Goal: Task Accomplishment & Management: Manage account settings

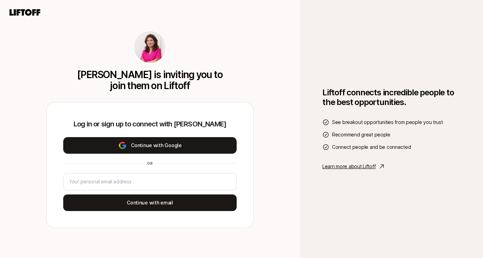
click at [133, 141] on button "Continue with Google" at bounding box center [149, 145] width 173 height 17
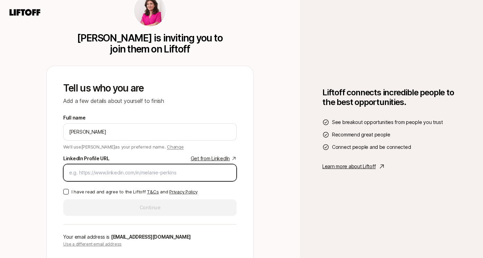
paste input "[URL][DOMAIN_NAME]"
type input "[URL][DOMAIN_NAME]"
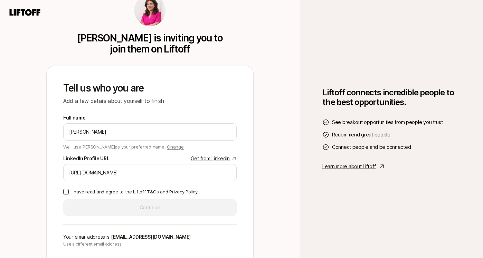
click at [68, 188] on label "I have read and agree to the Liftoff T&Cs and Privacy Policy" at bounding box center [149, 191] width 173 height 7
click at [68, 189] on button "I have read and agree to the Liftoff T&Cs and Privacy Policy" at bounding box center [66, 192] width 6 height 6
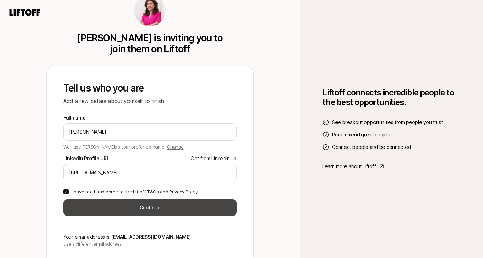
click at [135, 211] on button "Continue" at bounding box center [149, 207] width 173 height 17
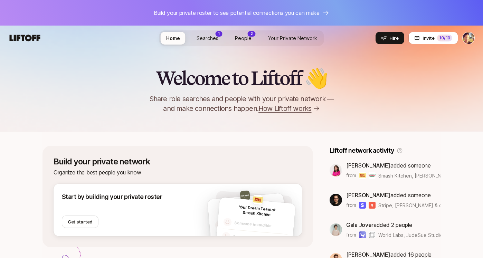
click at [469, 38] on html "Build your private roster to see potential connections you can make Home Search…" at bounding box center [241, 129] width 483 height 258
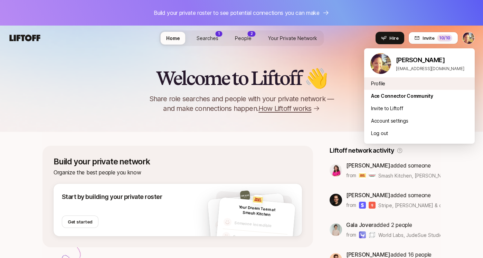
click at [379, 84] on div "Profile" at bounding box center [419, 83] width 111 height 12
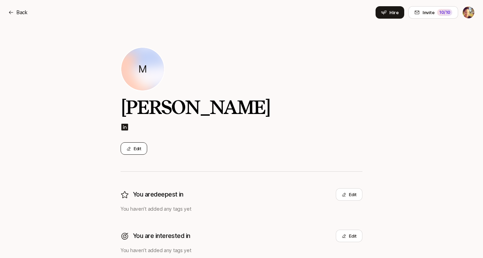
click at [134, 149] on button "Edit" at bounding box center [134, 148] width 27 height 12
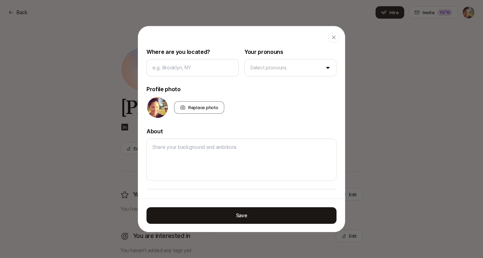
scroll to position [107, 0]
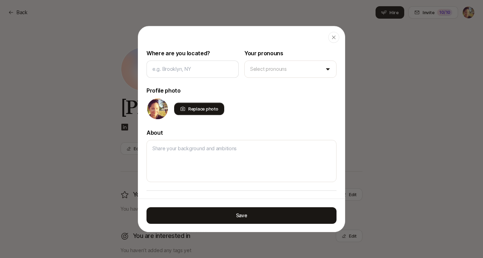
click at [191, 107] on div "Replace photo" at bounding box center [199, 109] width 50 height 12
click at [223, 114] on input "Replace photo" at bounding box center [223, 114] width 1 height 1
type input "C:\fakepath\Screenshot [DATE] 11.39.12 AM.png"
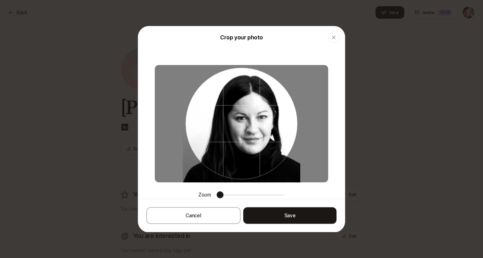
drag, startPoint x: 251, startPoint y: 137, endPoint x: 220, endPoint y: 127, distance: 32.7
click at [220, 127] on div at bounding box center [242, 124] width 112 height 112
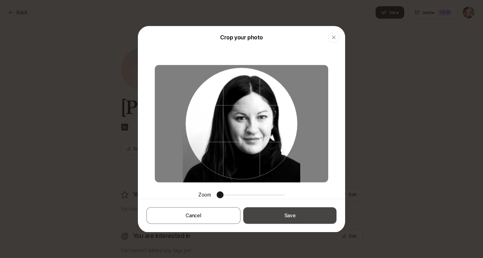
click at [291, 217] on button "Save" at bounding box center [289, 215] width 93 height 17
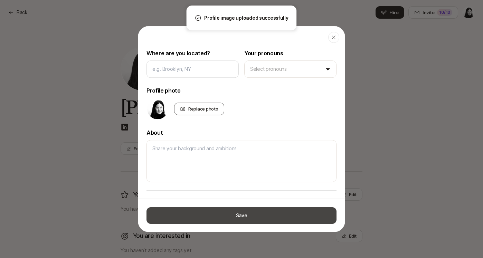
click at [248, 221] on button "Save" at bounding box center [241, 215] width 190 height 17
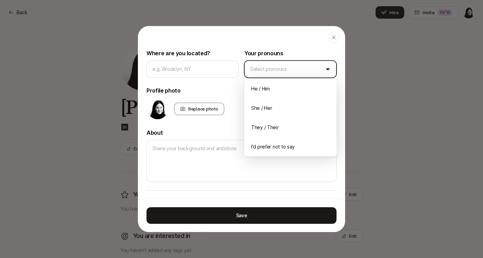
click at [294, 66] on body "Back Back Hire Invite 10 /10 [PERSON_NAME] Edit You are deepest in Edit You hav…" at bounding box center [241, 129] width 483 height 258
type textarea "x"
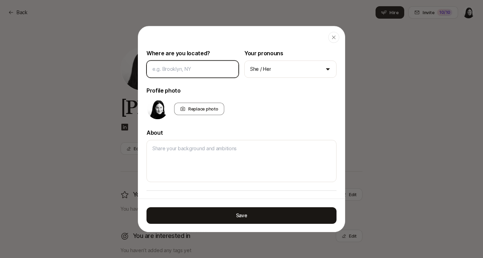
click at [184, 70] on input at bounding box center [192, 69] width 80 height 8
type input "L"
type textarea "x"
type input "Lo"
type textarea "x"
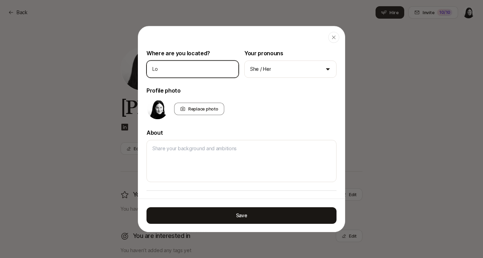
type input "Los"
type textarea "x"
type input "Los"
type textarea "x"
type input "Los A"
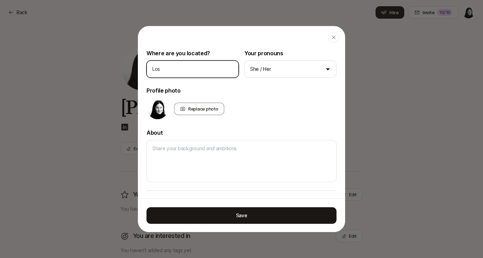
type textarea "x"
type input "Los An"
type textarea "x"
type input "Los Ang"
type textarea "x"
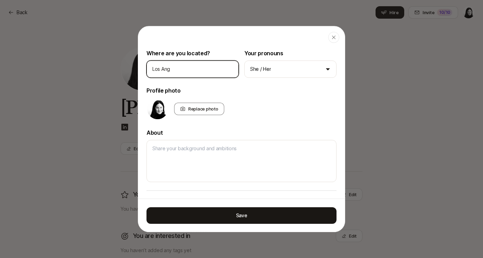
type input "Los Ange"
type textarea "x"
type input "Los Angel"
type textarea "x"
type input "Los Angele"
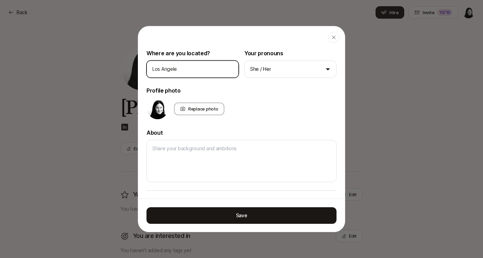
type textarea "x"
type input "Los Angele,"
type textarea "x"
type input "Los Angele,s"
type textarea "x"
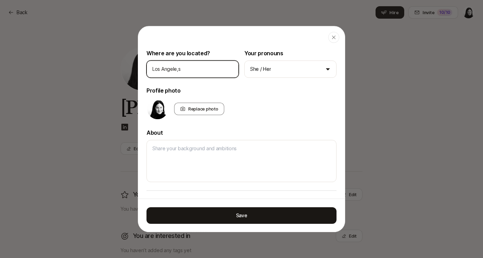
type input "Los Angele,s"
type textarea "x"
type input "Los Angele,s"
type textarea "x"
type input "Los Angele,"
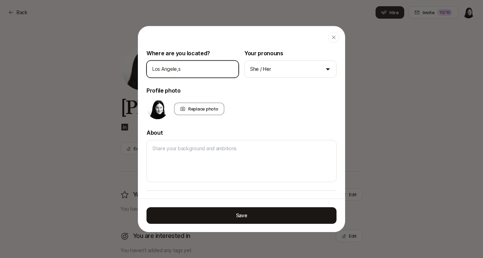
type textarea "x"
type input "Los Angele"
type textarea "x"
type input "[GEOGRAPHIC_DATA]"
type textarea "x"
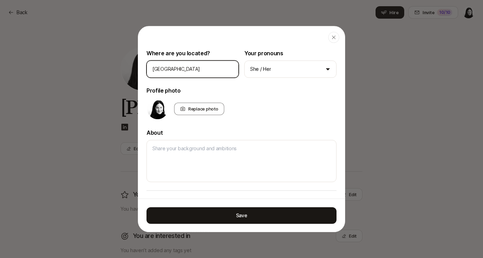
type input "[GEOGRAPHIC_DATA],"
type textarea "x"
type input "[GEOGRAPHIC_DATA],"
type textarea "x"
type input "[GEOGRAPHIC_DATA], C"
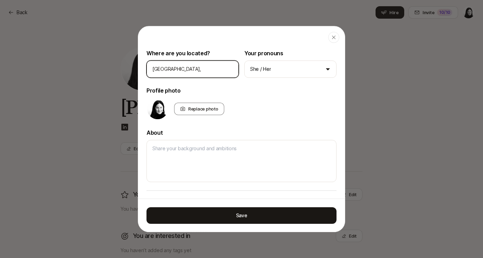
type textarea "x"
type input "[GEOGRAPHIC_DATA], [GEOGRAPHIC_DATA]"
type textarea "x"
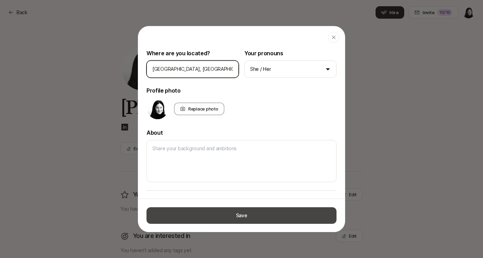
type input "[GEOGRAPHIC_DATA], [GEOGRAPHIC_DATA]"
click at [234, 217] on button "Save" at bounding box center [241, 215] width 190 height 17
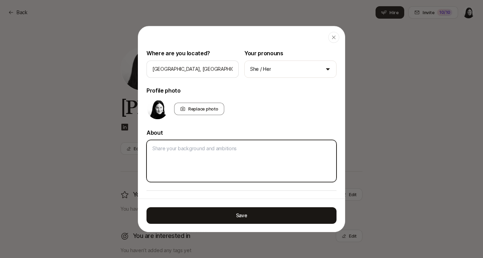
click at [213, 160] on textarea at bounding box center [241, 161] width 190 height 42
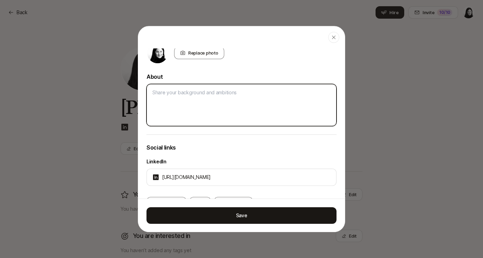
scroll to position [172, 0]
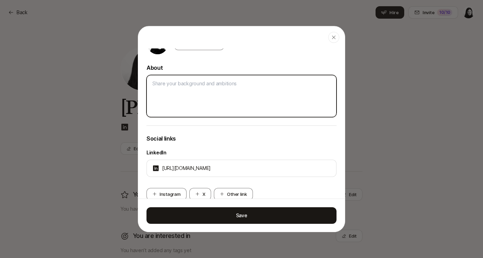
type textarea "V"
type textarea "x"
type textarea "VP"
type textarea "x"
type textarea "VP,"
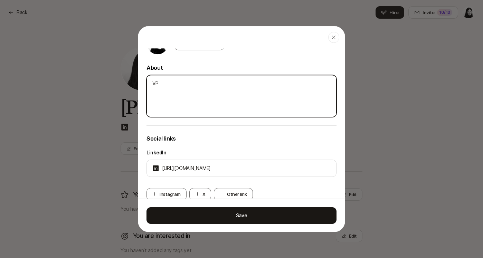
type textarea "x"
type textarea "VP,"
type textarea "x"
type textarea "VP, B"
type textarea "x"
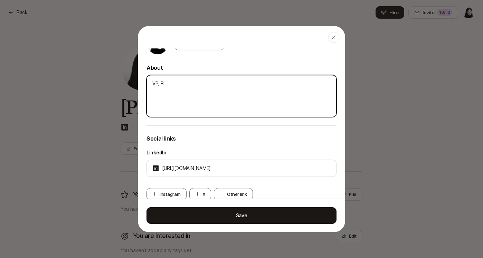
type textarea "VP, Br"
type textarea "x"
type textarea "VP, Bra"
type textarea "x"
type textarea "VP, Bran"
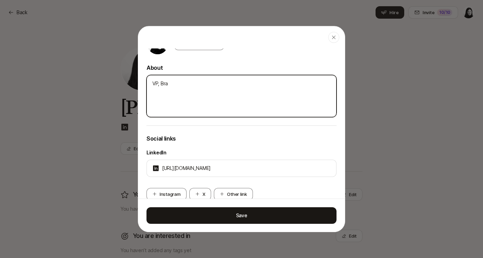
type textarea "x"
type textarea "VP, Brand"
type textarea "x"
type textarea "VP, Brand."
type textarea "x"
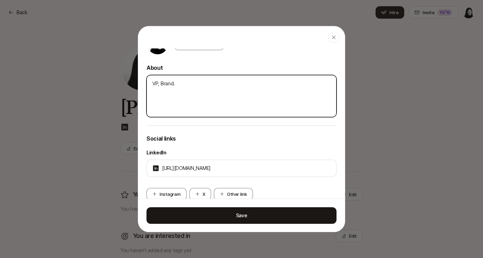
type textarea "VP, Brand."
type textarea "x"
type textarea "VP, Brand. E"
type textarea "x"
type textarea "VP, Brand. Ex"
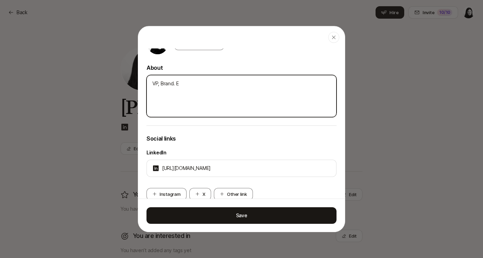
type textarea "x"
type textarea "VP, Brand. Ex."
type textarea "x"
type textarea "VP, Brand. Ex."
type textarea "x"
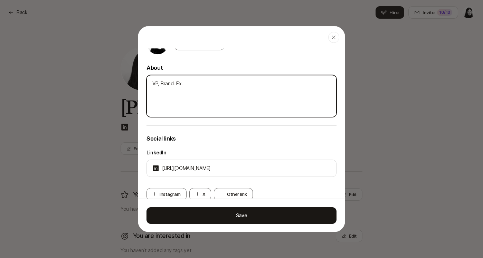
type textarea "VP, Brand. Ex. C"
type textarea "x"
type textarea "VP, Brand. Ex. Ca"
type textarea "x"
type textarea "VP, Brand. Ex. Cas"
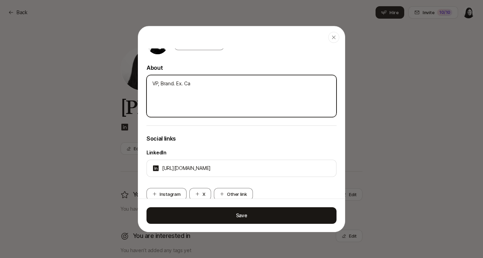
type textarea "x"
type textarea "VP, Brand. Ex. Casp"
type textarea "x"
type textarea "VP, Brand. Ex. [GEOGRAPHIC_DATA]"
type textarea "x"
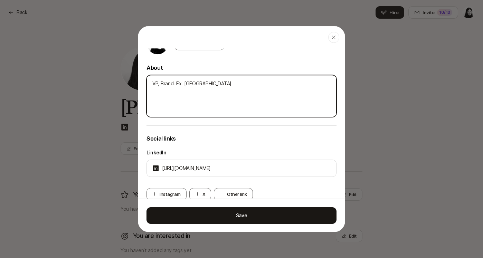
type textarea "VP, Brand. Ex. [GEOGRAPHIC_DATA]"
type textarea "x"
type textarea "VP, Brand. Ex. [GEOGRAPHIC_DATA],"
type textarea "x"
type textarea "VP, Brand. Ex. [GEOGRAPHIC_DATA],"
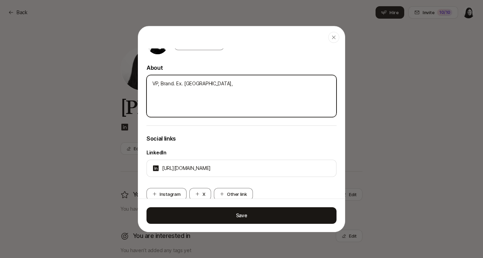
type textarea "x"
type textarea "VP, Brand. Ex. [PERSON_NAME]"
type textarea "x"
type textarea "VP, Brand. Ex. [GEOGRAPHIC_DATA],"
type textarea "x"
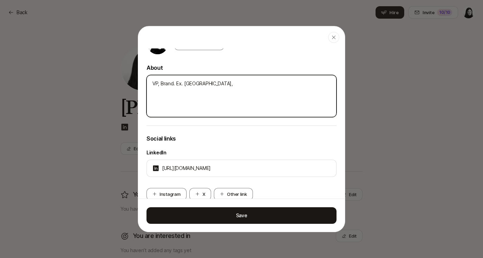
type textarea "VP, Brand. Ex. [PERSON_NAME]"
type textarea "x"
type textarea "VP, Brand. Ex. [PERSON_NAME]"
type textarea "x"
type textarea "VP, Brand. Ex. Casper, Zip"
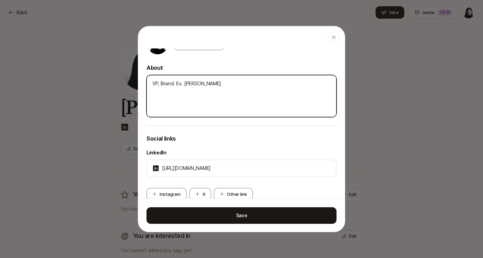
type textarea "x"
type textarea "VP, Brand. Ex. Casper, Zipc"
type textarea "x"
type textarea "VP, Brand. Ex. [PERSON_NAME]"
type textarea "x"
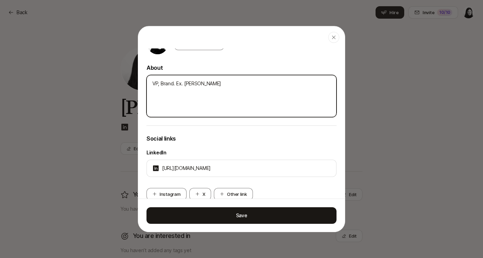
type textarea "VP, Brand. Ex. [PERSON_NAME]"
type textarea "x"
type textarea "VP, Brand. Ex. [PERSON_NAME], Zipcar,"
type textarea "x"
type textarea "VP, Brand. Ex. [PERSON_NAME], Zipcar,"
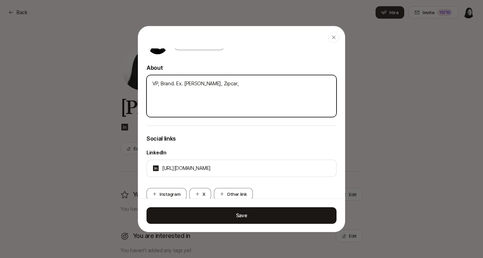
type textarea "x"
type textarea "VP, Brand. Ex. [PERSON_NAME], [PERSON_NAME], T"
type textarea "x"
type textarea "VP, Brand. Ex. [PERSON_NAME], To"
type textarea "x"
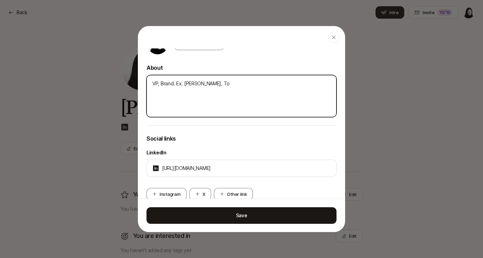
type textarea "VP, Brand. Ex. [PERSON_NAME], [PERSON_NAME], [PERSON_NAME]"
type textarea "x"
type textarea "VP, Brand. Ex. [PERSON_NAME], Zipcar, [PERSON_NAME]"
type textarea "x"
type textarea "VP, Brand. Ex. [PERSON_NAME], Zipcar, [PERSON_NAME]"
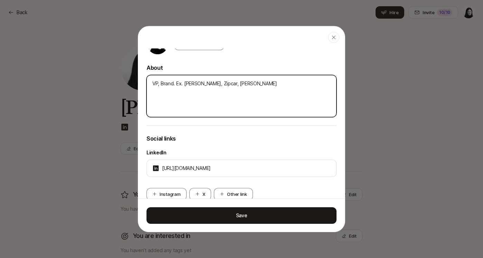
type textarea "x"
type textarea "VP, Brand. Ex. [PERSON_NAME], Zipcar, [PERSON_NAME] n"
type textarea "x"
type textarea "VP, Brand. Ex. [PERSON_NAME], Zipcar, [PERSON_NAME]"
type textarea "x"
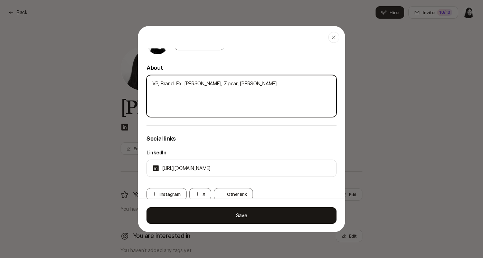
type textarea "VP, Brand. Ex. [PERSON_NAME], [PERSON_NAME], [PERSON_NAME]"
type textarea "x"
type textarea "VP, Brand. Ex. [PERSON_NAME], [PERSON_NAME], [PERSON_NAME]"
type textarea "x"
type textarea "VP, Brand. Ex. [PERSON_NAME], [PERSON_NAME], [PERSON_NAME]"
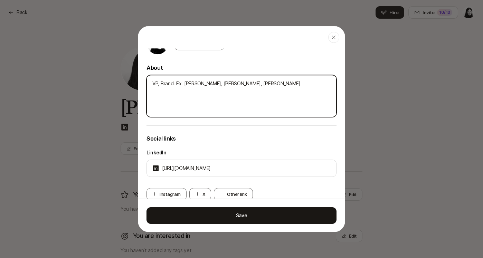
type textarea "x"
type textarea "VP, Brand. Ex. [PERSON_NAME], [PERSON_NAME], [PERSON_NAME]"
type textarea "x"
type textarea "VP, Brand. Ex. [PERSON_NAME], [PERSON_NAME], [PERSON_NAME]"
type textarea "x"
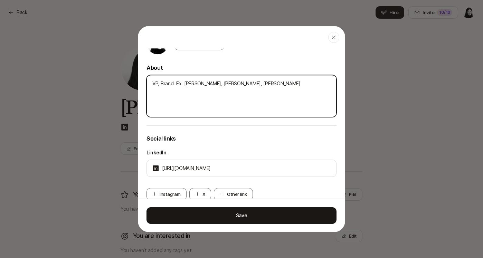
type textarea "VP, Brand. Ex. [PERSON_NAME], [PERSON_NAME], [PERSON_NAME]"
type textarea "x"
type textarea "VP, Brand. Ex. [PERSON_NAME], [PERSON_NAME], [PERSON_NAME]."
type textarea "x"
type textarea "VP, Brand. Ex. [PERSON_NAME], [PERSON_NAME], [PERSON_NAME]."
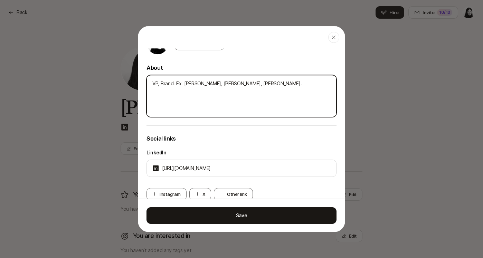
type textarea "x"
type textarea "VP, Brand. Ex. [PERSON_NAME], [PERSON_NAME], [PERSON_NAME]. S"
type textarea "x"
type textarea "VP, Brand. Ex. [PERSON_NAME], [PERSON_NAME], [PERSON_NAME]."
type textarea "x"
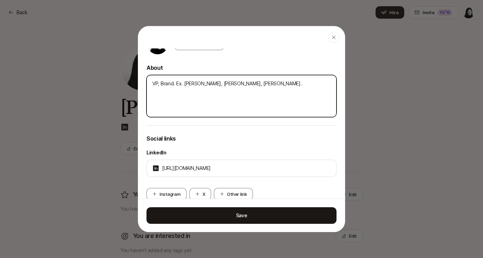
type textarea "VP, Brand. Ex. [PERSON_NAME], [PERSON_NAME], [PERSON_NAME]. N"
type textarea "x"
type textarea "VP, Brand. Ex. [PERSON_NAME], [PERSON_NAME], [PERSON_NAME]. No"
type textarea "x"
type textarea "VP, Brand. Ex. [PERSON_NAME], [PERSON_NAME], [PERSON_NAME]. Now"
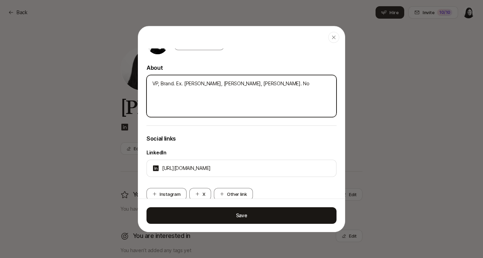
type textarea "x"
type textarea "VP, Brand. Ex. [PERSON_NAME], [PERSON_NAME], [PERSON_NAME]. Now"
type textarea "x"
type textarea "VP, Brand. Ex. [PERSON_NAME], [PERSON_NAME], [PERSON_NAME]. Now s"
type textarea "x"
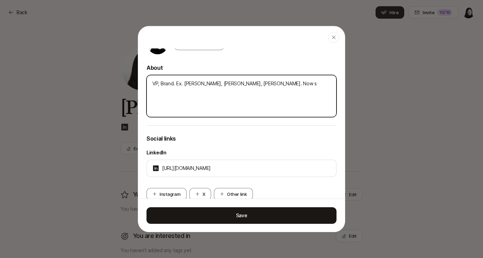
type textarea "VP, Brand. Ex. [PERSON_NAME], [PERSON_NAME], [PERSON_NAME]. Now sa"
type textarea "x"
type textarea "VP, Brand. Ex. [PERSON_NAME], [PERSON_NAME], [PERSON_NAME]. Now [PERSON_NAME]"
type textarea "x"
type textarea "VP, Brand. Ex. [PERSON_NAME], [PERSON_NAME], [PERSON_NAME]. Now sauc"
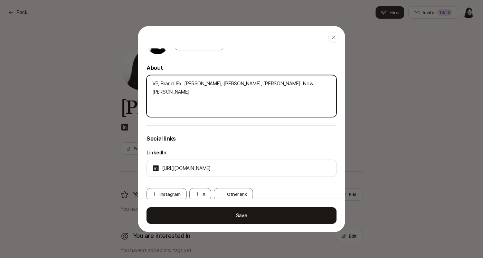
type textarea "x"
type textarea "VP, Brand. Ex. [PERSON_NAME], [PERSON_NAME], [PERSON_NAME]. Now saucy"
type textarea "x"
type textarea "VP, Brand. Ex. [PERSON_NAME], [PERSON_NAME], [PERSON_NAME]. Now saucy"
type textarea "x"
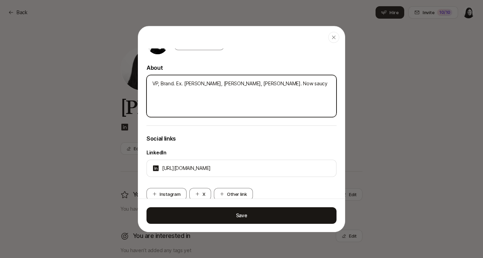
type textarea "VP, Brand. Ex. [PERSON_NAME], [PERSON_NAME], [PERSON_NAME]. Now saucy a"
type textarea "x"
type textarea "VP, Brand. Ex. [PERSON_NAME], [PERSON_NAME], [PERSON_NAME]. Now saucy at"
type textarea "x"
type textarea "VP, Brand. Ex. [PERSON_NAME], [PERSON_NAME], [PERSON_NAME]. Now saucy at"
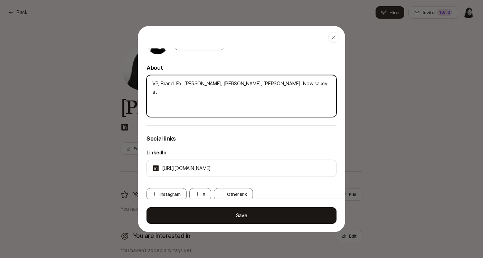
type textarea "x"
type textarea "VP, Brand. Ex. [PERSON_NAME], [PERSON_NAME], [PERSON_NAME]. Now saucy at S"
type textarea "x"
type textarea "VP, Brand. Ex. [PERSON_NAME], [PERSON_NAME], [PERSON_NAME]. Now saucy at Sm"
type textarea "x"
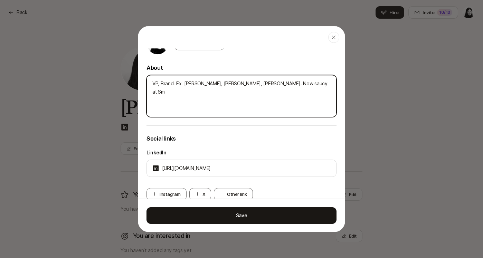
type textarea "VP, Brand. Ex. [PERSON_NAME], [PERSON_NAME], [PERSON_NAME]. Now saucy at [GEOGR…"
type textarea "x"
type textarea "VP, Brand. Ex. [PERSON_NAME], [PERSON_NAME], [PERSON_NAME]. Now saucy at [GEOGR…"
type textarea "x"
type textarea "VP, Brand. Ex. [PERSON_NAME], [PERSON_NAME], [PERSON_NAME]. Now saucy at Smash"
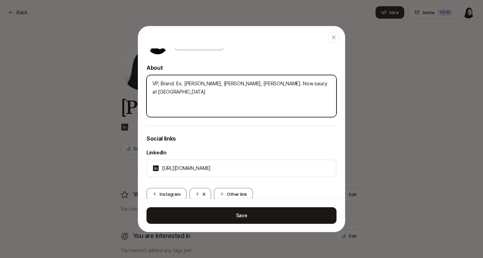
type textarea "x"
type textarea "VP, Brand. Ex. [PERSON_NAME], [PERSON_NAME], [PERSON_NAME]. Now saucy at Smash"
type textarea "x"
type textarea "VP, Brand. Ex. [PERSON_NAME], [PERSON_NAME], [PERSON_NAME]. Now saucy at Smash K"
type textarea "x"
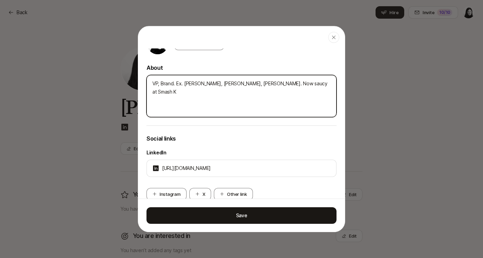
type textarea "VP, Brand. Ex. [PERSON_NAME], [PERSON_NAME], [PERSON_NAME]. Now saucy at Smash …"
type textarea "x"
type textarea "VP, Brand. Ex. [PERSON_NAME], [PERSON_NAME], [PERSON_NAME]. Now saucy at Smash …"
type textarea "x"
type textarea "VP, Brand. Ex. [PERSON_NAME], [PERSON_NAME], [PERSON_NAME]. Now saucy at Smash …"
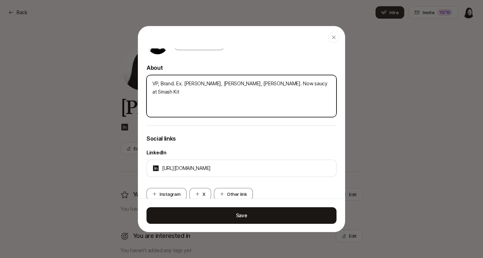
type textarea "x"
type textarea "VP, Brand. Ex. [PERSON_NAME], [PERSON_NAME], [PERSON_NAME]. Now saucy at Smash …"
type textarea "x"
type textarea "VP, Brand. Ex. [PERSON_NAME], [PERSON_NAME], [PERSON_NAME]. Now saucy at Smash …"
type textarea "x"
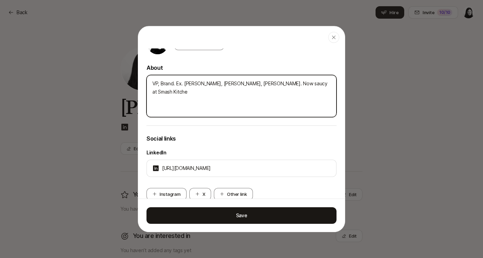
type textarea "VP, Brand. Ex. [PERSON_NAME], [PERSON_NAME], [PERSON_NAME]. Now saucy at Smash …"
type textarea "x"
type textarea "VP, Brand. Ex. [PERSON_NAME], [PERSON_NAME], [PERSON_NAME]. Now saucy at Smash …"
click at [272, 84] on textarea "VP, Brand. Ex. [PERSON_NAME], [PERSON_NAME], [PERSON_NAME]. Now saucy at Smash …" at bounding box center [241, 96] width 190 height 42
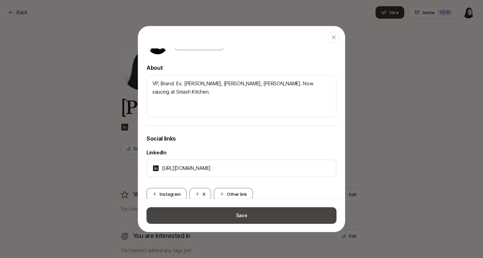
click at [217, 221] on button "Save" at bounding box center [241, 215] width 190 height 17
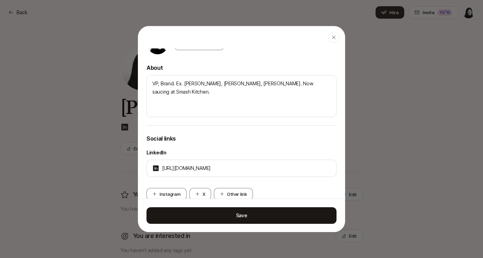
scroll to position [187, 0]
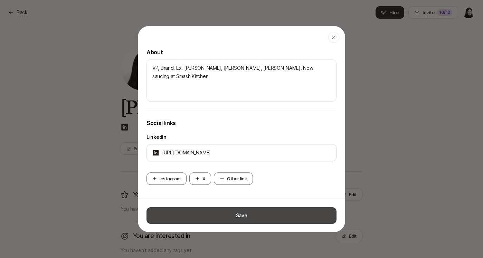
click at [243, 212] on button "Save" at bounding box center [241, 215] width 190 height 17
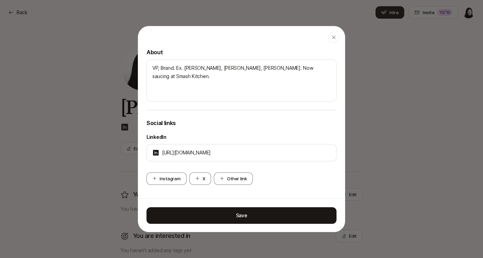
scroll to position [0, 0]
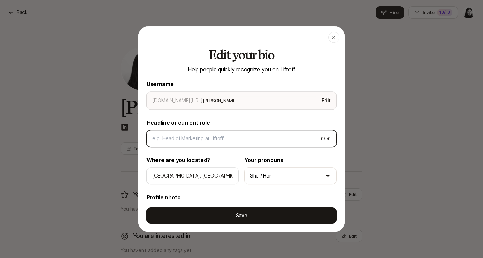
click at [200, 136] on input at bounding box center [233, 138] width 163 height 8
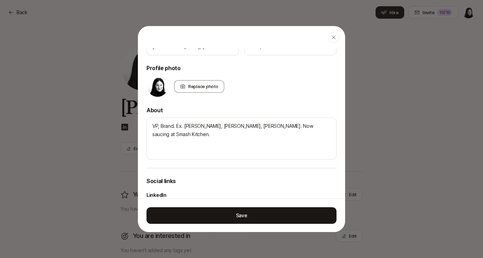
scroll to position [129, 0]
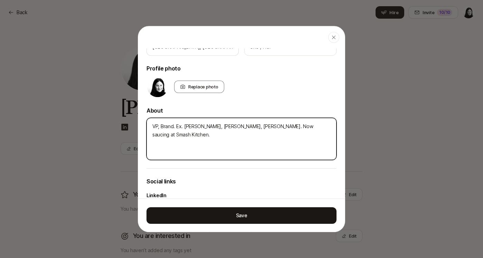
drag, startPoint x: 174, startPoint y: 127, endPoint x: 126, endPoint y: 125, distance: 48.1
click at [126, 125] on body "Back Back Hire Invite 10 /10 [PERSON_NAME] Edit You are deepest in Edit You hav…" at bounding box center [241, 129] width 483 height 258
drag, startPoint x: 155, startPoint y: 128, endPoint x: 144, endPoint y: 123, distance: 11.3
click at [144, 123] on div "Edit your bio Help people quickly recognize you on Liftoff Username [DOMAIN_NAM…" at bounding box center [241, 88] width 207 height 337
click at [234, 132] on textarea "Passionate brand person. Ex. [PERSON_NAME], [PERSON_NAME], [PERSON_NAME]. Now s…" at bounding box center [241, 139] width 190 height 42
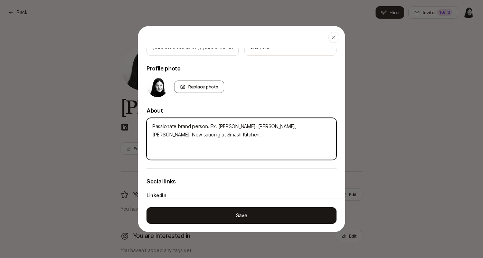
click at [228, 154] on textarea "Passionate brand person. Ex. [PERSON_NAME], [PERSON_NAME], [PERSON_NAME]. Now s…" at bounding box center [241, 139] width 190 height 42
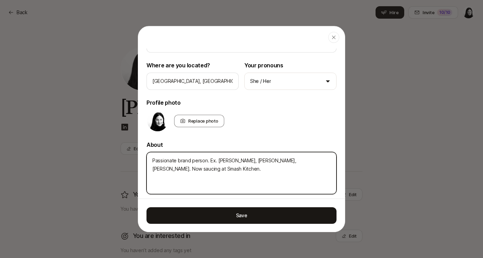
scroll to position [187, 0]
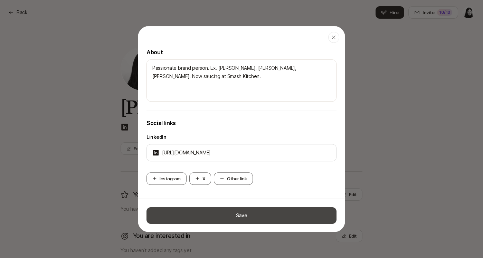
click at [235, 217] on button "Save" at bounding box center [241, 215] width 190 height 17
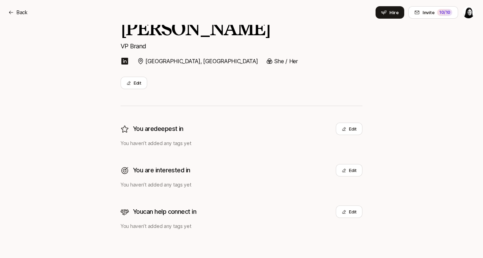
scroll to position [0, 0]
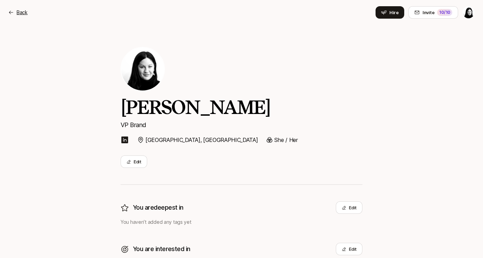
click at [21, 12] on p "Back" at bounding box center [22, 12] width 11 height 8
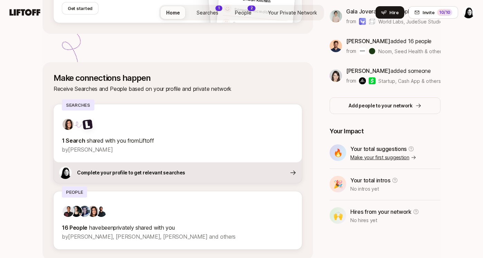
scroll to position [244, 0]
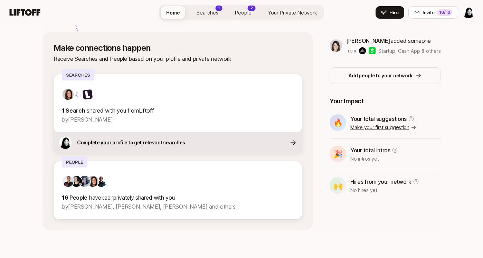
click at [217, 8] on div "1" at bounding box center [219, 9] width 7 height 6
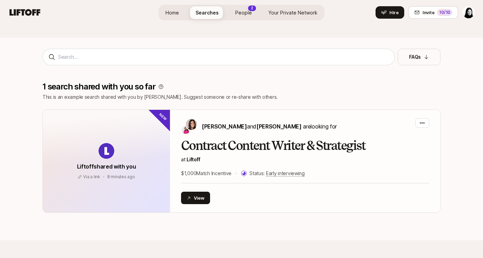
scroll to position [79, 0]
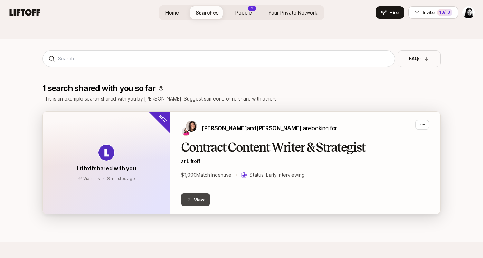
click at [195, 200] on button "View" at bounding box center [195, 199] width 29 height 12
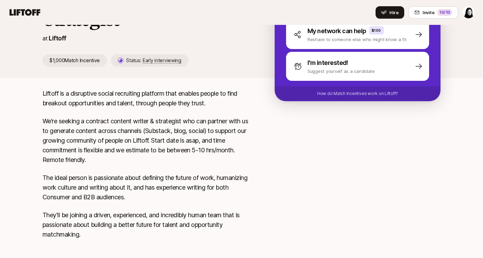
scroll to position [159, 0]
